Goal: Task Accomplishment & Management: Check status

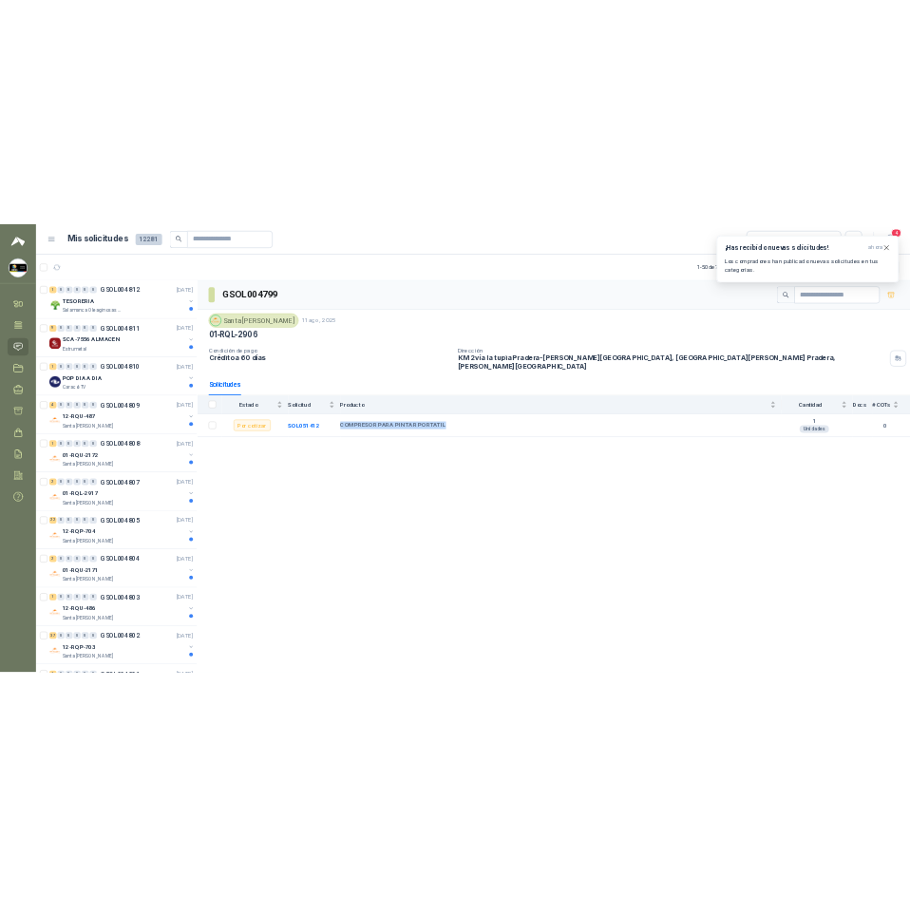
scroll to position [570, 0]
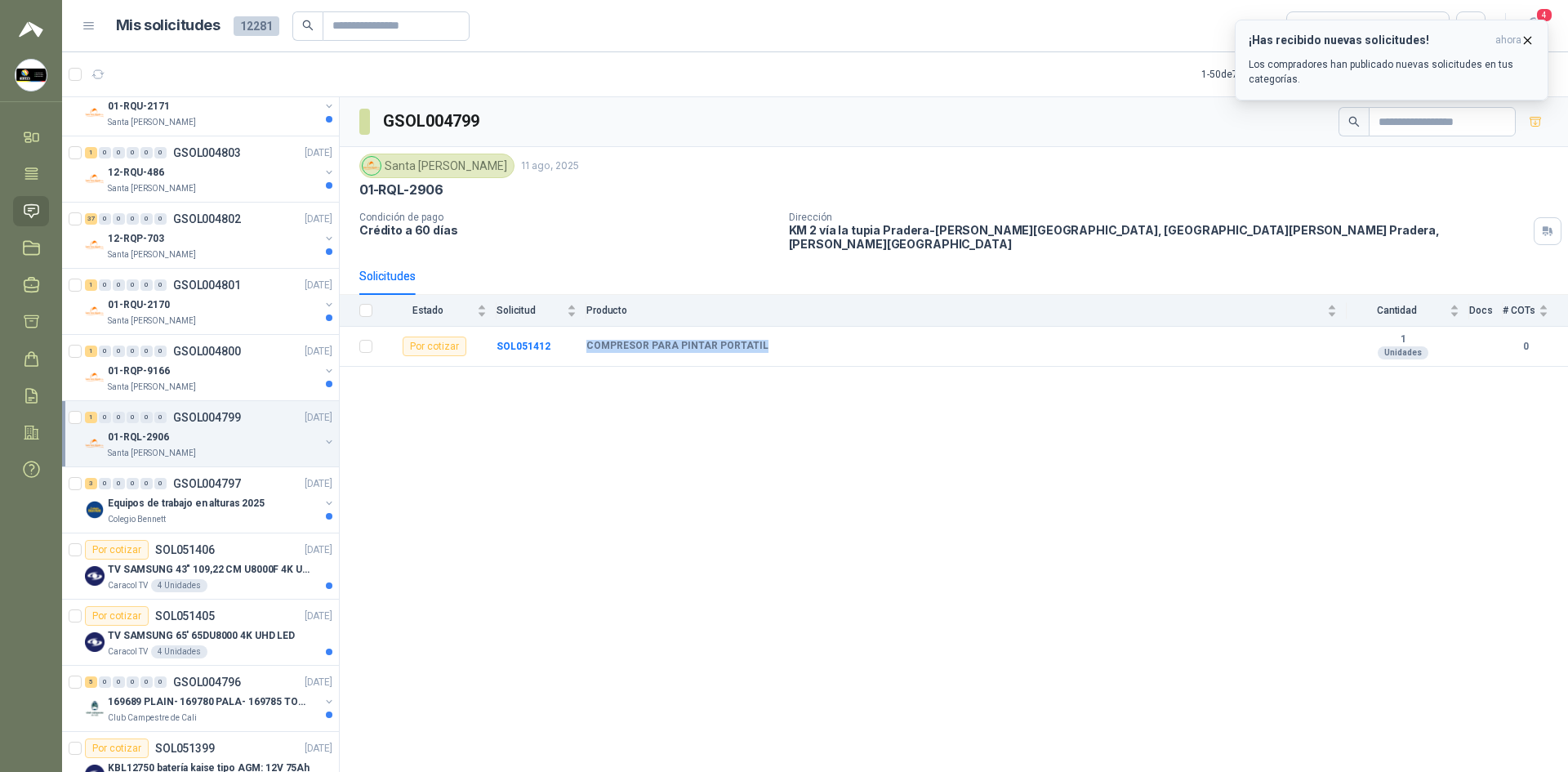
click at [1534, 34] on button "¡Has recibido nuevas solicitudes! ahora Los compradores han publicado nuevas so…" at bounding box center [1391, 60] width 314 height 81
click at [1533, 34] on icon "button" at bounding box center [1528, 40] width 14 height 14
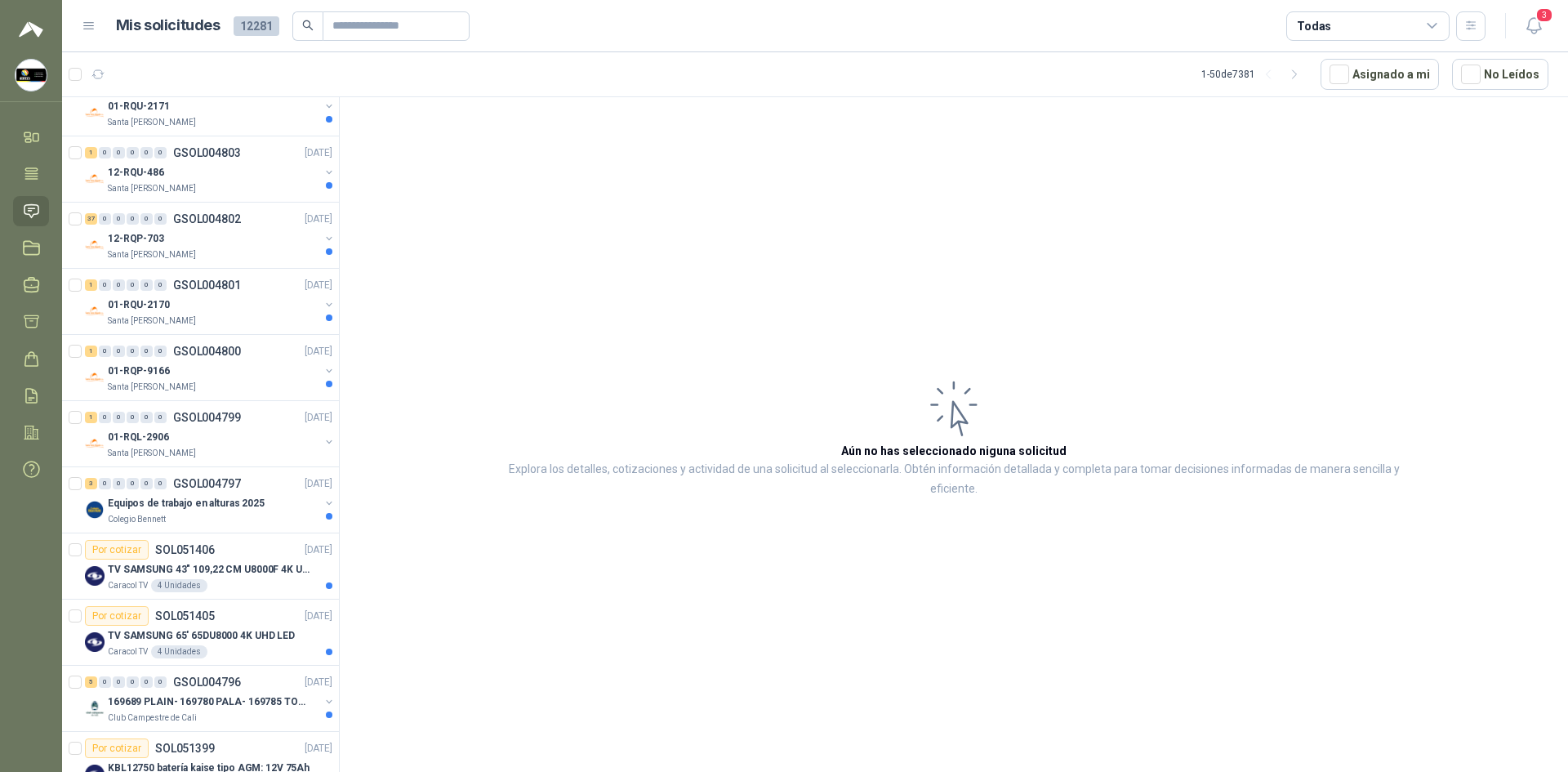
click at [1531, 27] on icon "button" at bounding box center [1534, 26] width 21 height 21
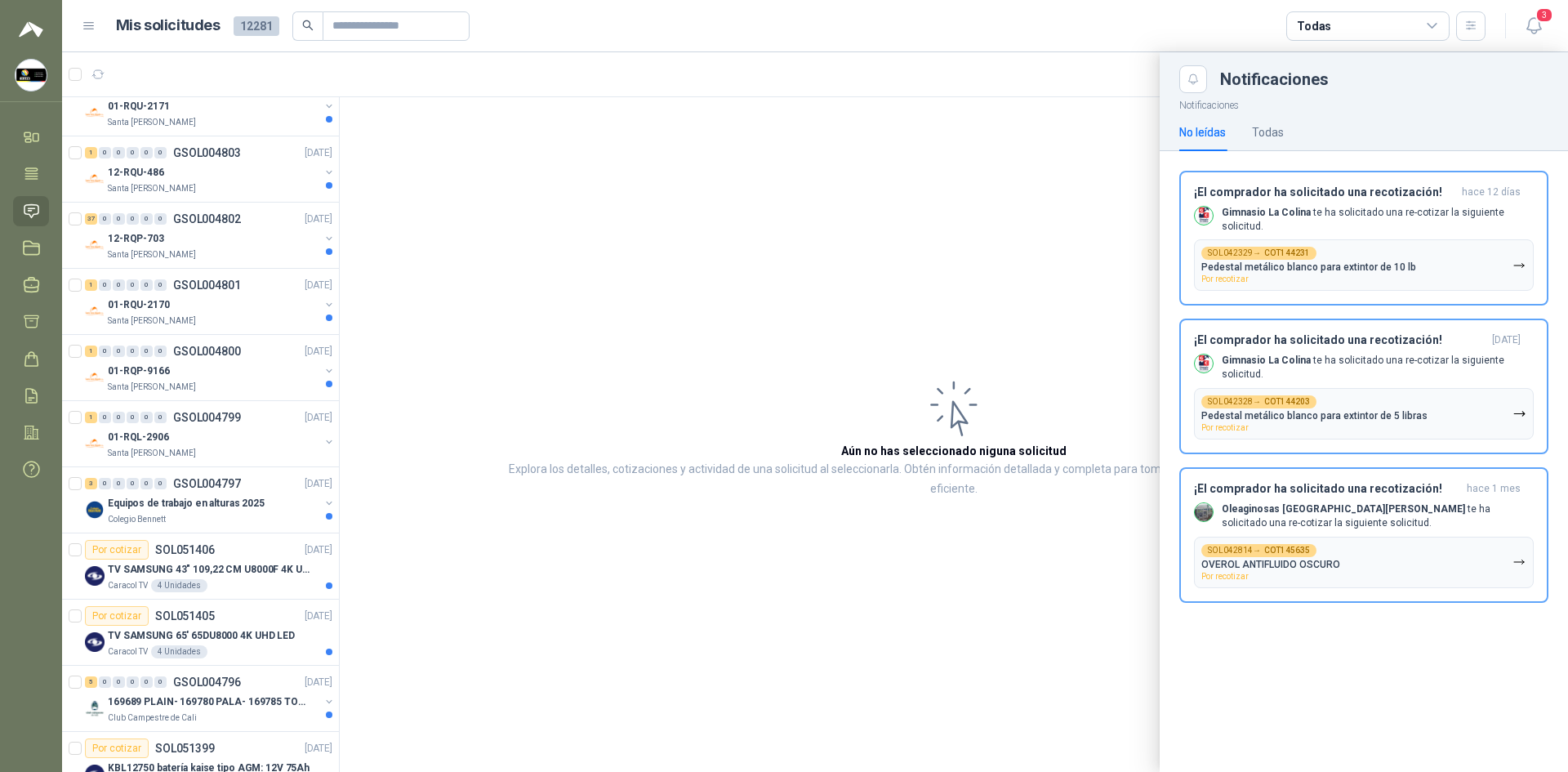
click at [1081, 68] on div at bounding box center [815, 412] width 1506 height 720
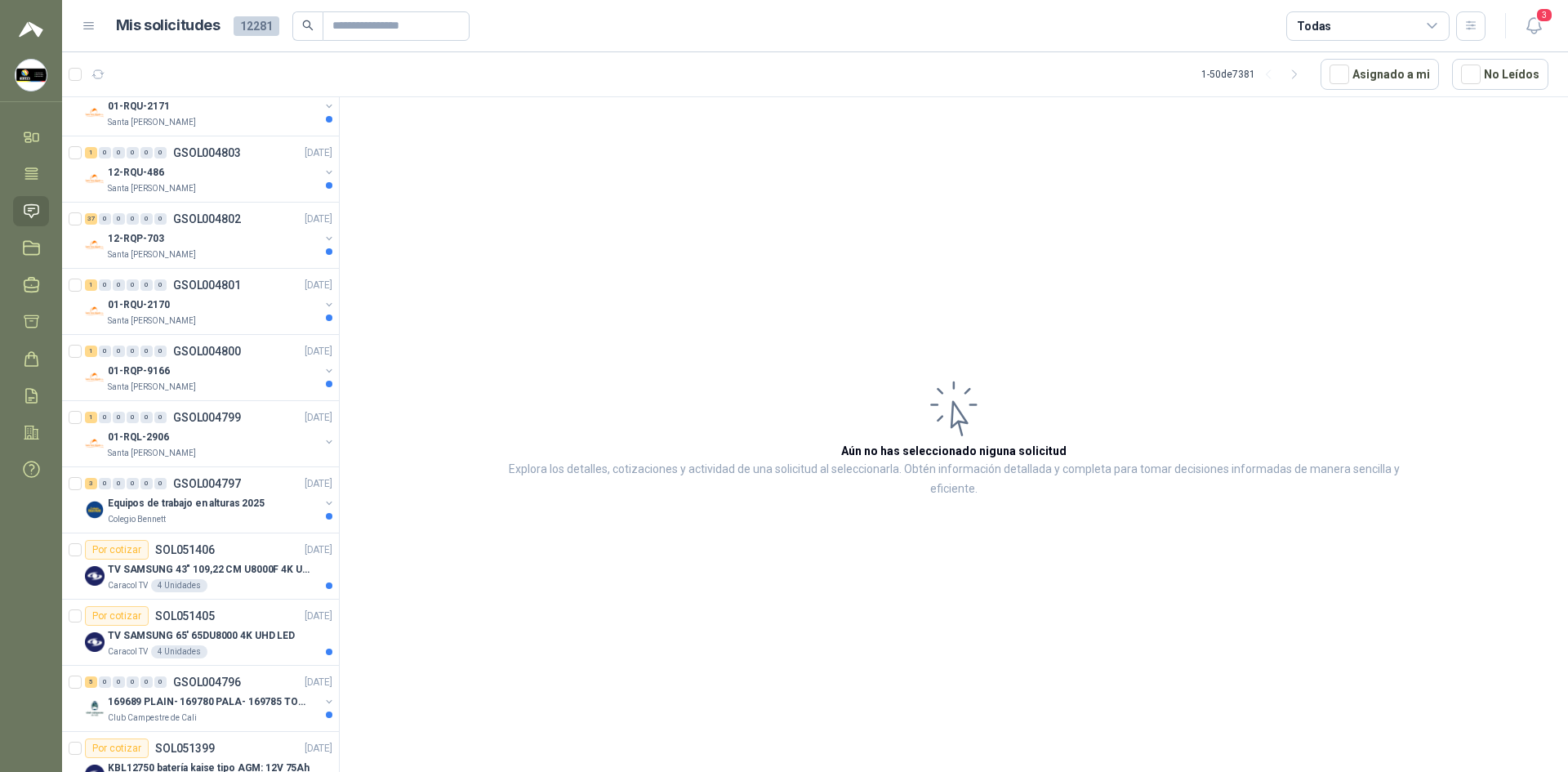
click at [23, 203] on icon at bounding box center [32, 211] width 17 height 17
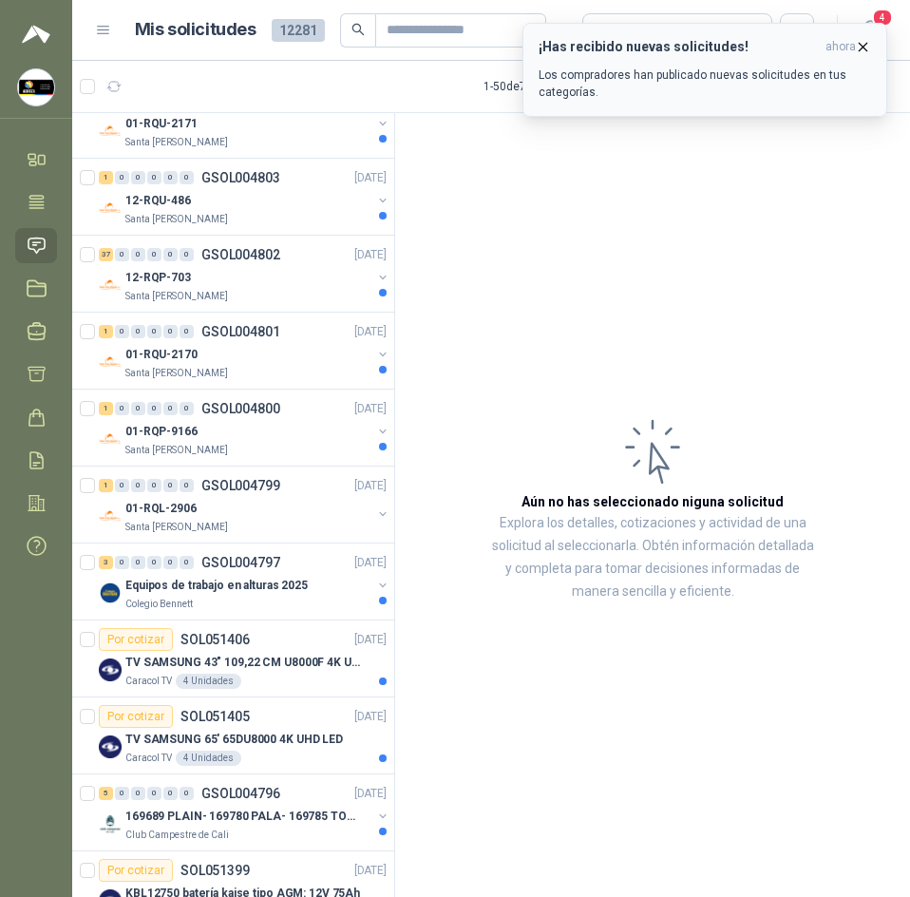
click at [865, 51] on icon "button" at bounding box center [863, 47] width 16 height 16
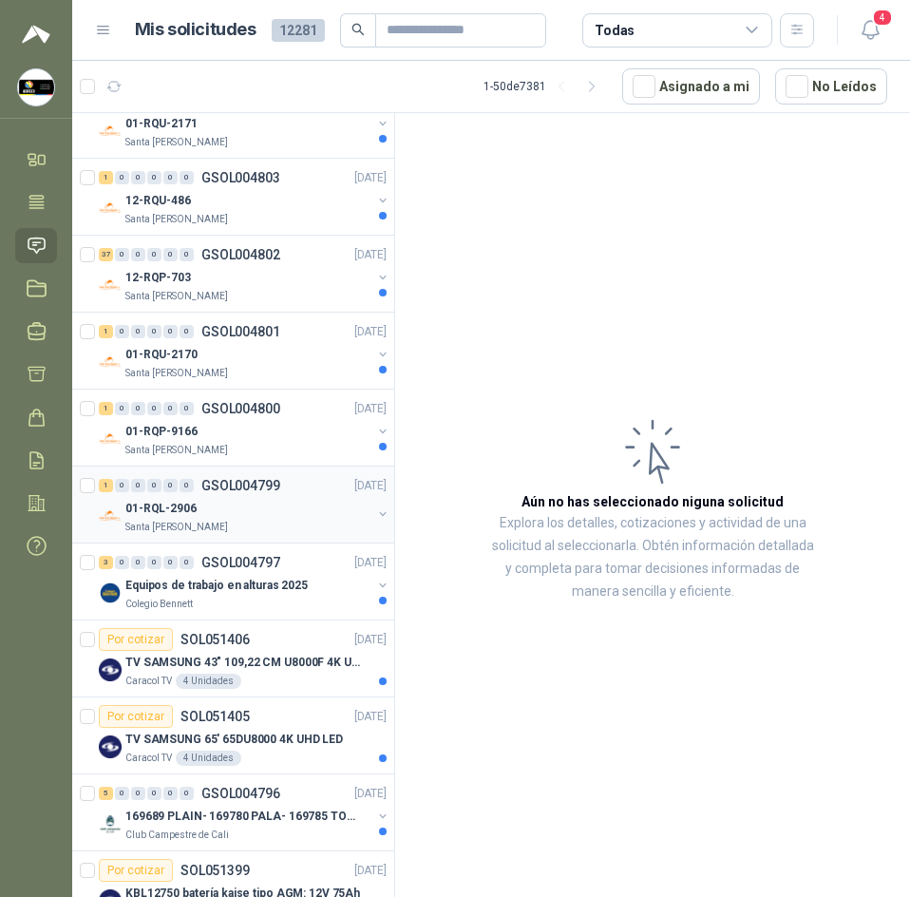
click at [288, 508] on div "01-RQL-2906" at bounding box center [248, 508] width 246 height 23
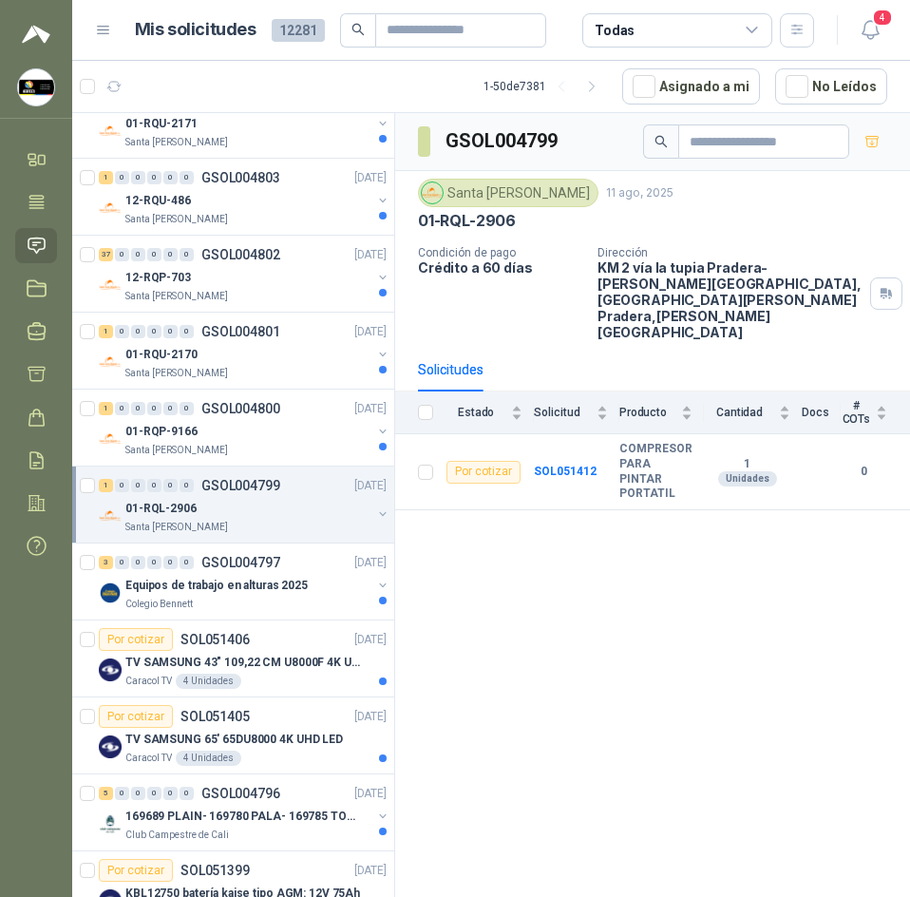
click at [99, 474] on link "1 0 0 0 0 0 GSOL004799 [DATE] 01-RQL-2906 [GEOGRAPHIC_DATA][PERSON_NAME]" at bounding box center [245, 504] width 292 height 61
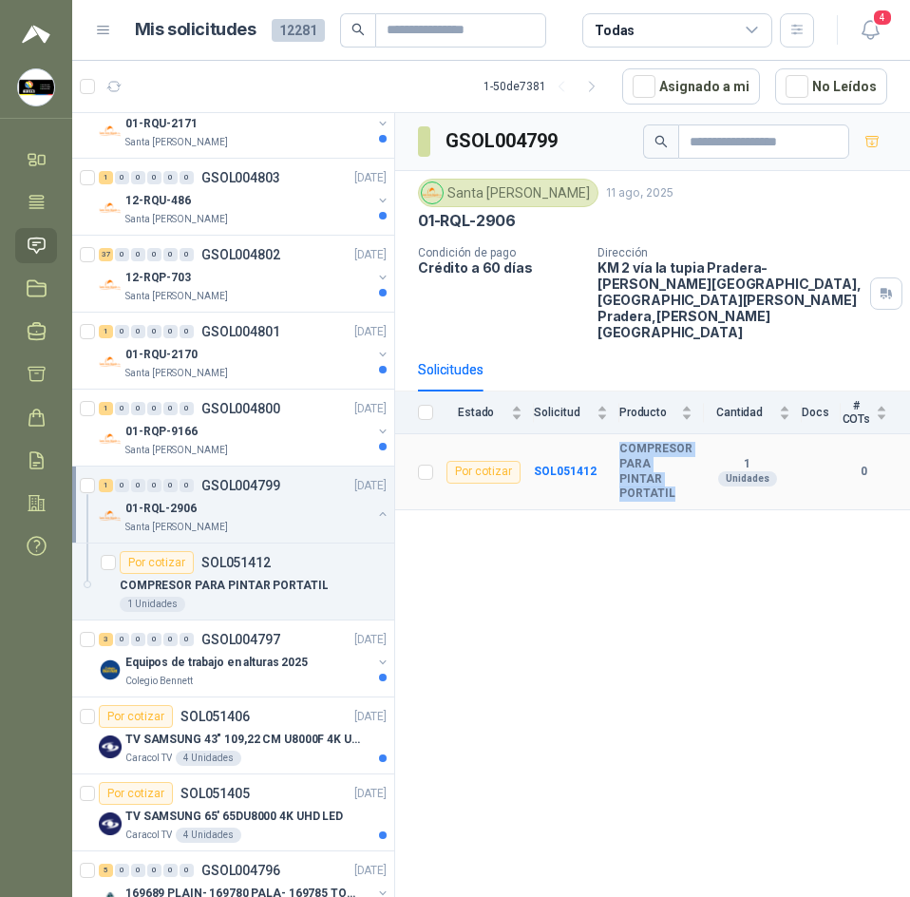
drag, startPoint x: 619, startPoint y: 411, endPoint x: 689, endPoint y: 463, distance: 86.2
click at [689, 463] on tr "Por cotizar SOL051412 COMPRESOR PARA PINTAR PORTATIL 1 Unidades 0" at bounding box center [652, 471] width 515 height 75
copy tr "COMPRESOR PARA PINTAR PORTATIL"
click at [724, 484] on div "GSOL004799 [GEOGRAPHIC_DATA][PERSON_NAME] [DATE] 01-RQL-2906 Condición de pago …" at bounding box center [652, 508] width 515 height 790
drag, startPoint x: 617, startPoint y: 408, endPoint x: 651, endPoint y: 450, distance: 53.4
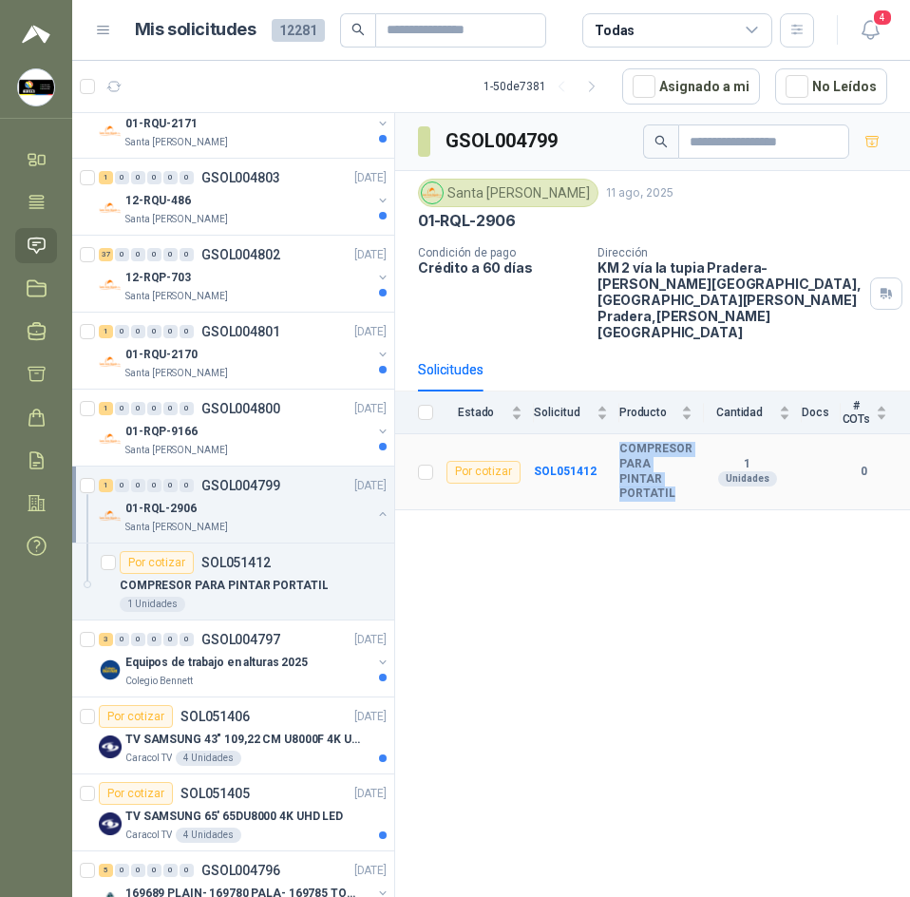
click at [675, 463] on tr "Por cotizar SOL051412 COMPRESOR PARA PINTAR PORTATIL 1 Unidades 0" at bounding box center [652, 471] width 515 height 75
copy tr "COMPRESOR PARA PINTAR PORTATIL"
click at [616, 548] on div "GSOL004799 [GEOGRAPHIC_DATA][PERSON_NAME] [DATE] 01-RQL-2906 Condición de pago …" at bounding box center [652, 508] width 515 height 790
click at [481, 141] on h3 "GSOL004799" at bounding box center [502, 140] width 115 height 29
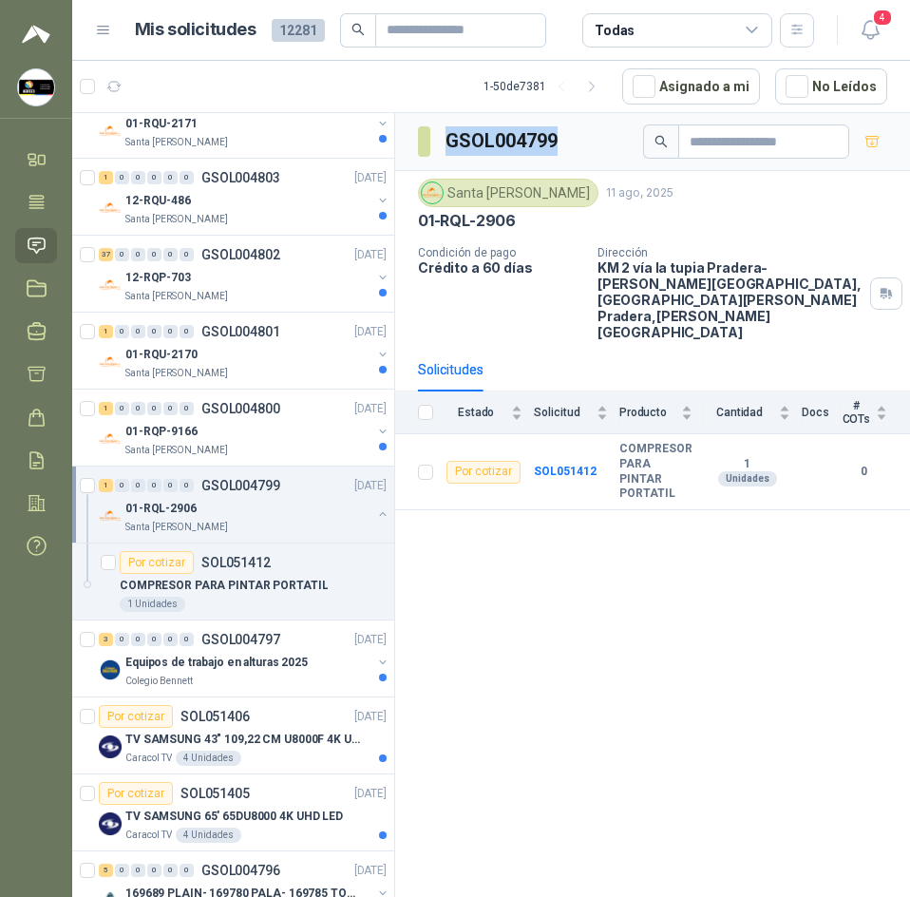
copy h3 "GSOL004799"
